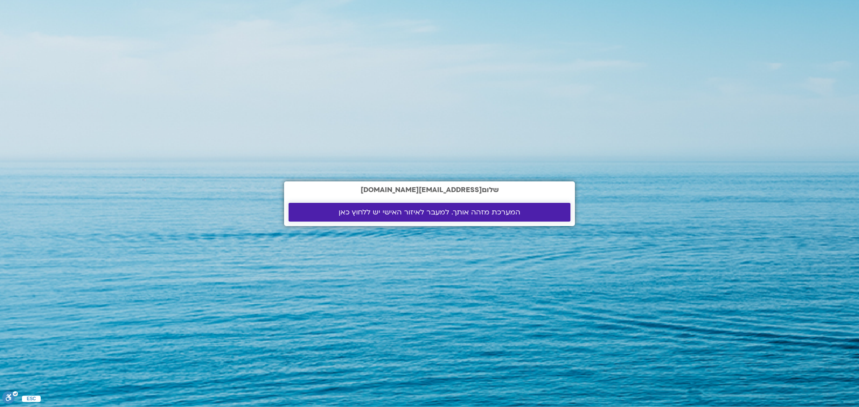
click at [371, 215] on span "המערכת מזהה אותך. למעבר לאיזור האישי יש ללחוץ כאן" at bounding box center [430, 212] width 182 height 8
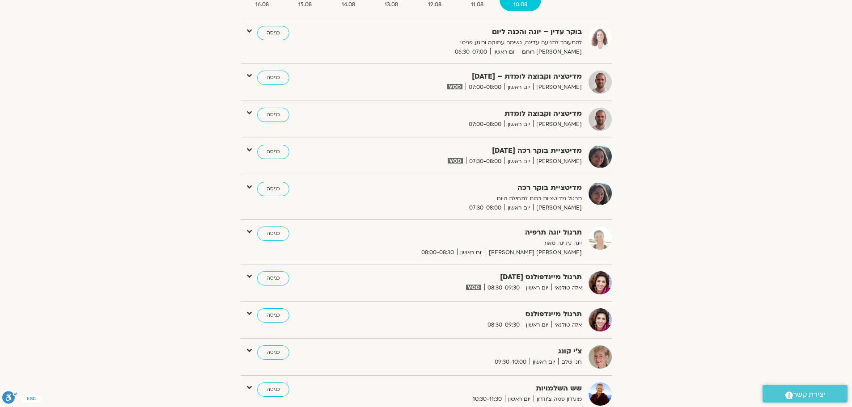
scroll to position [89, 0]
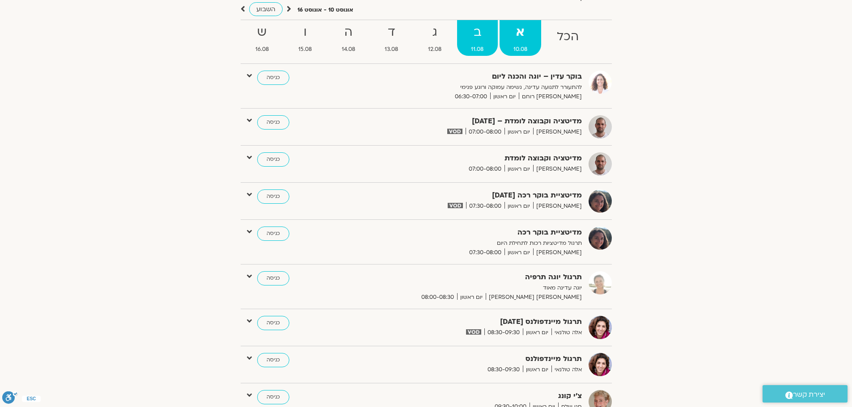
click at [475, 52] on span "11.08" at bounding box center [477, 49] width 41 height 9
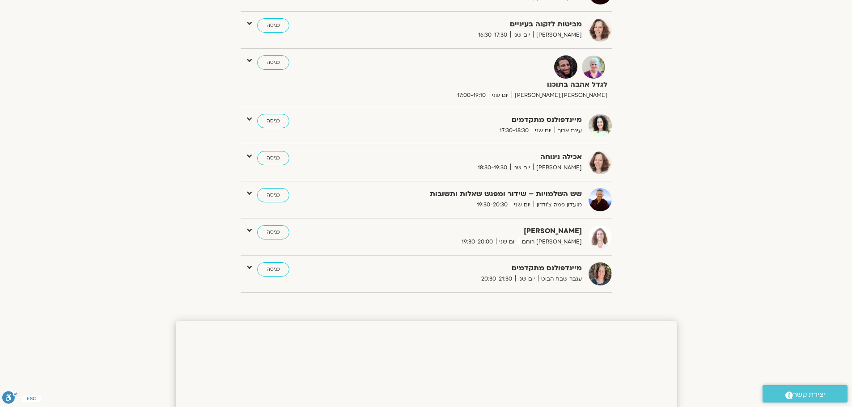
scroll to position [0, 0]
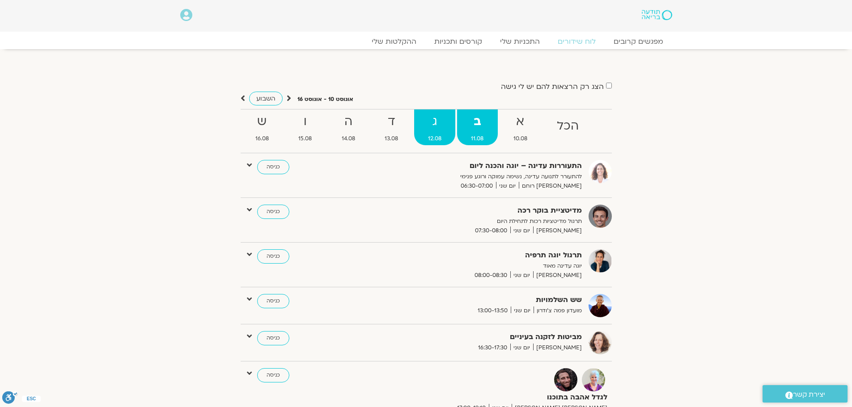
click at [432, 130] on strong "ג" at bounding box center [435, 122] width 42 height 20
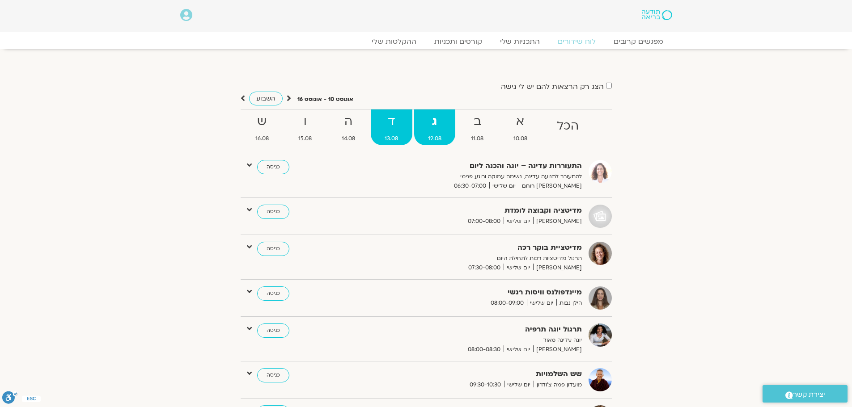
click at [394, 137] on span "13.08" at bounding box center [392, 138] width 42 height 9
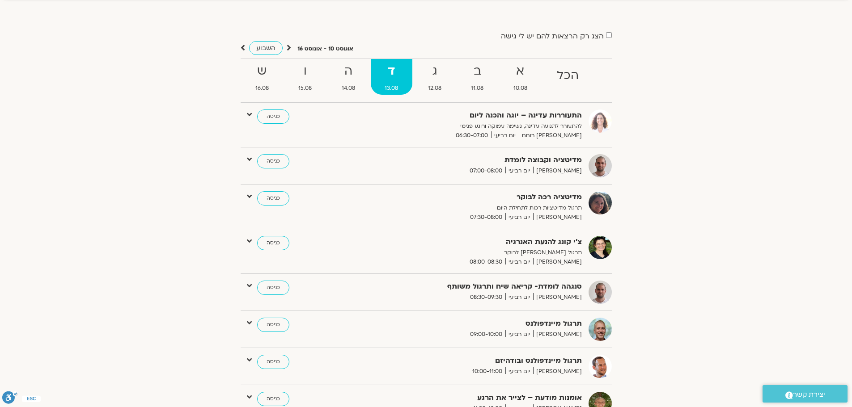
scroll to position [45, 0]
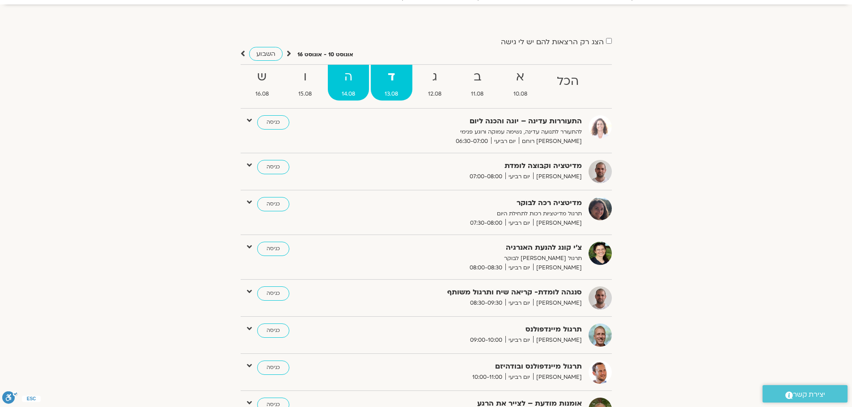
click at [358, 93] on span "14.08" at bounding box center [349, 93] width 42 height 9
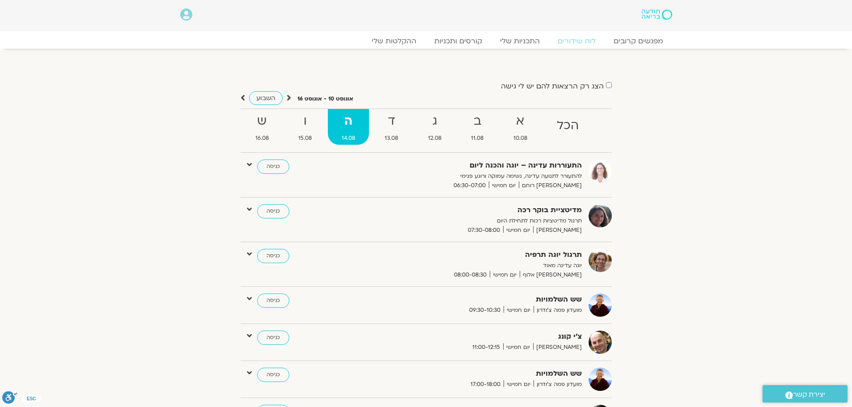
scroll to position [0, 0]
click at [305, 121] on strong "ו" at bounding box center [305, 122] width 42 height 20
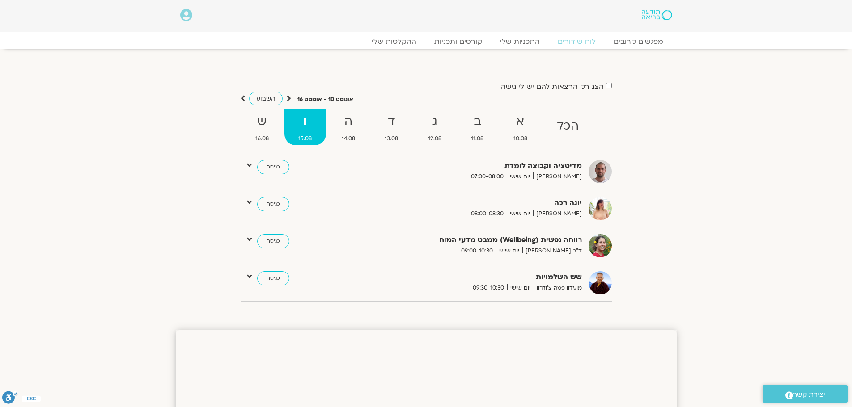
click at [244, 100] on icon at bounding box center [243, 98] width 4 height 9
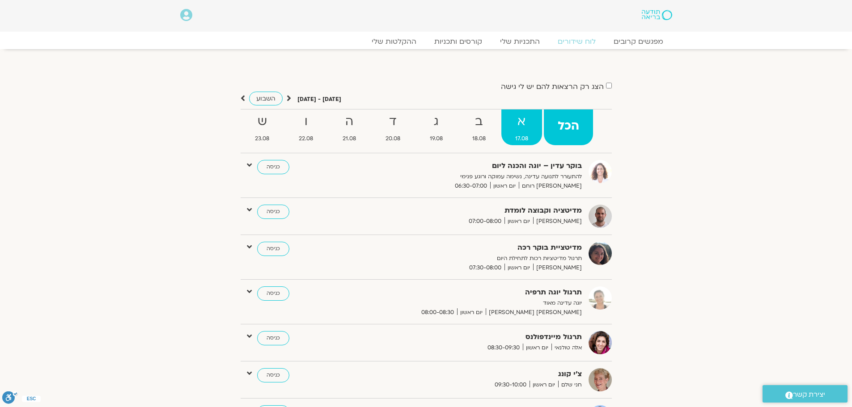
click at [516, 132] on link "א 17.08" at bounding box center [521, 128] width 41 height 36
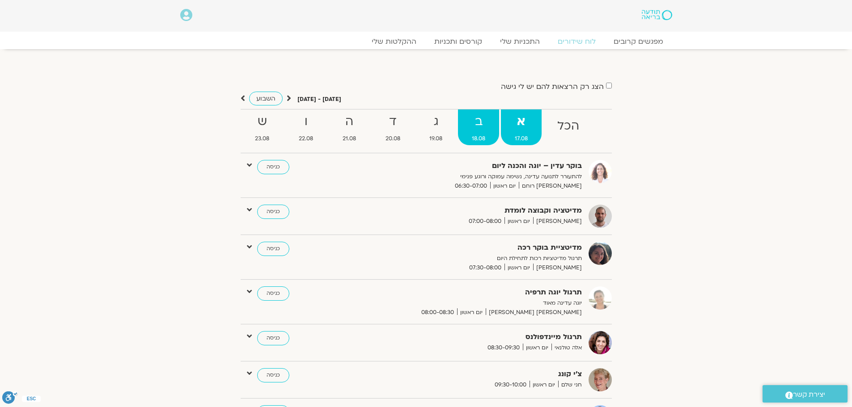
click at [471, 132] on link "ב 18.08" at bounding box center [478, 128] width 41 height 36
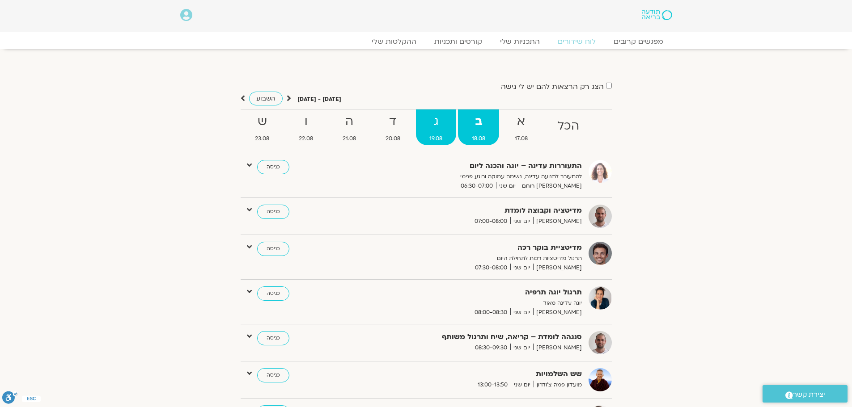
click at [441, 132] on strong "ג" at bounding box center [436, 122] width 41 height 20
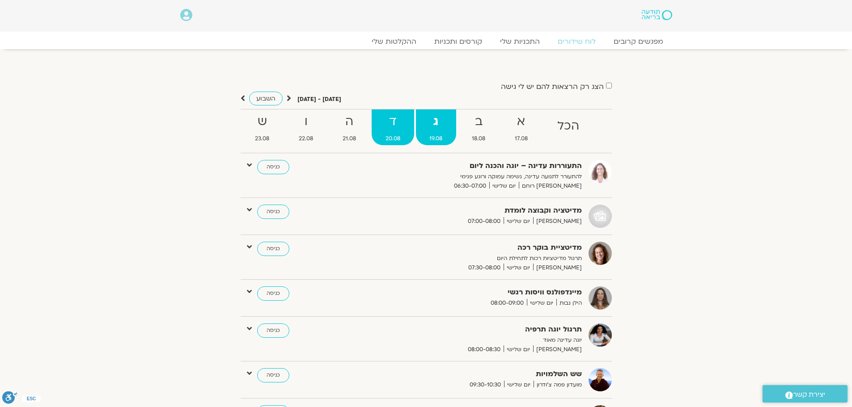
click at [400, 127] on strong "ד" at bounding box center [393, 122] width 42 height 20
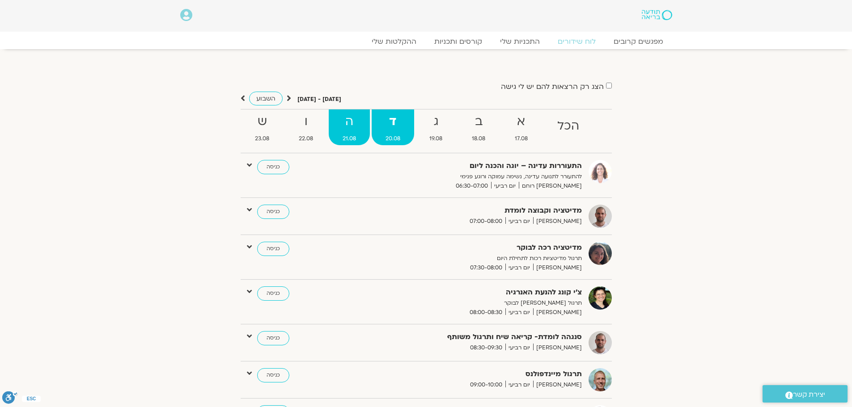
click at [341, 136] on span "21.08" at bounding box center [349, 138] width 41 height 9
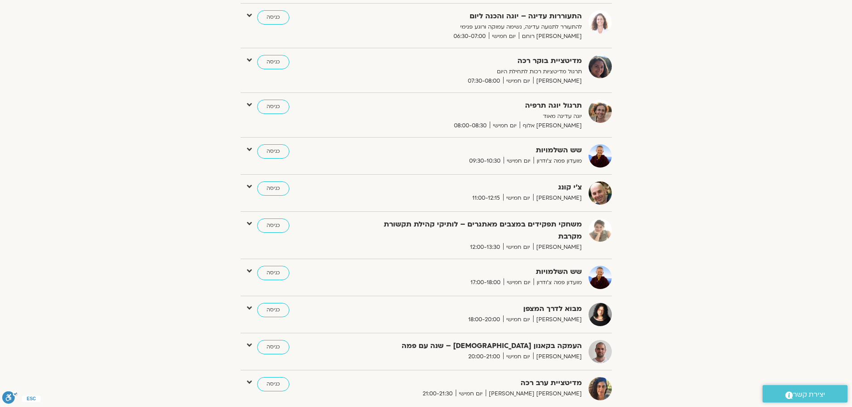
scroll to position [134, 0]
